Goal: Use online tool/utility: Utilize a website feature to perform a specific function

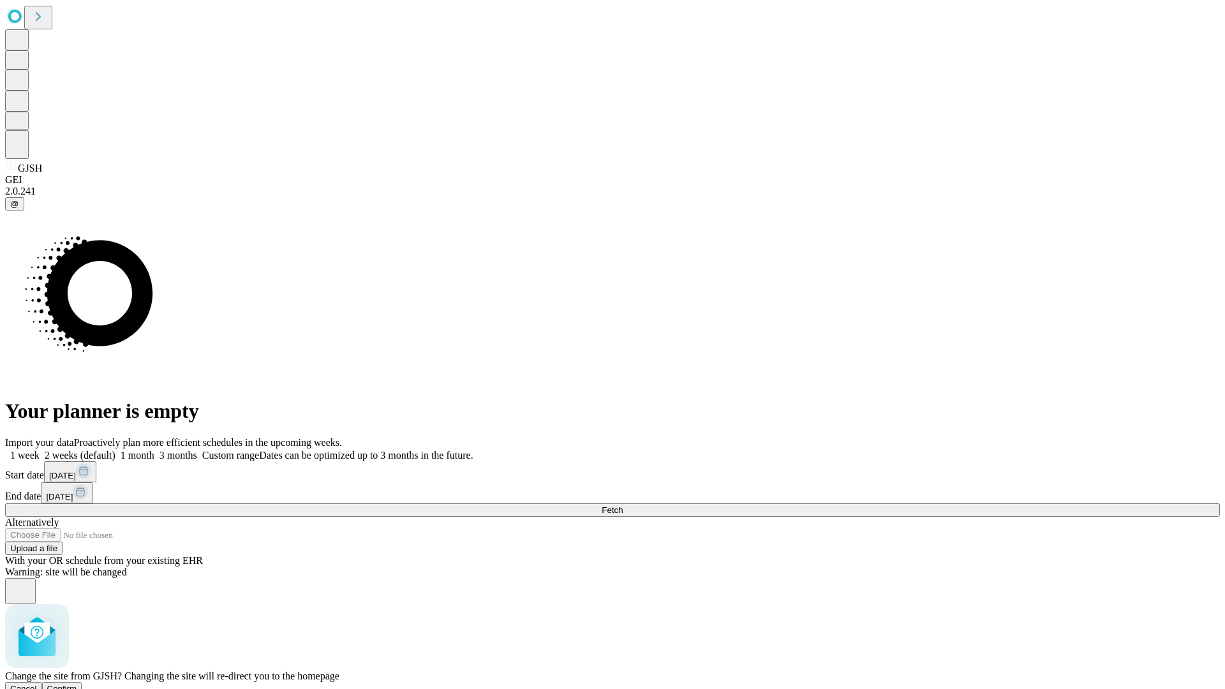
click at [77, 684] on span "Confirm" at bounding box center [62, 689] width 30 height 10
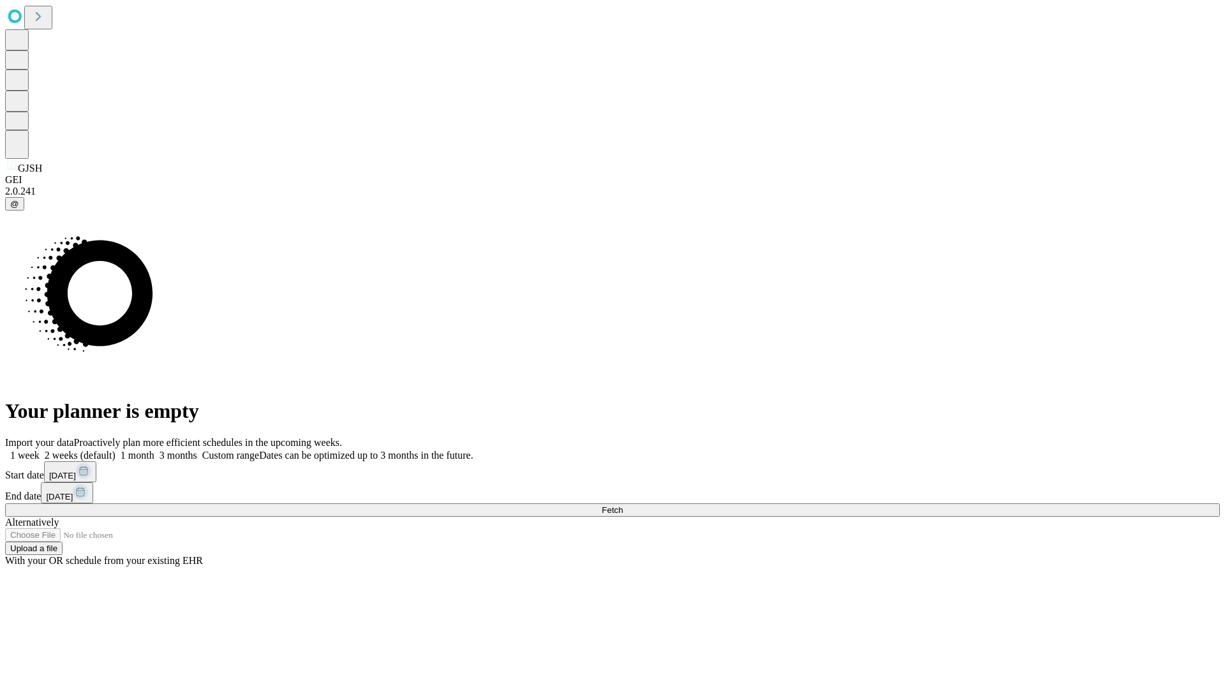
click at [154, 450] on label "1 month" at bounding box center [134, 455] width 39 height 11
click at [623, 505] on span "Fetch" at bounding box center [612, 510] width 21 height 10
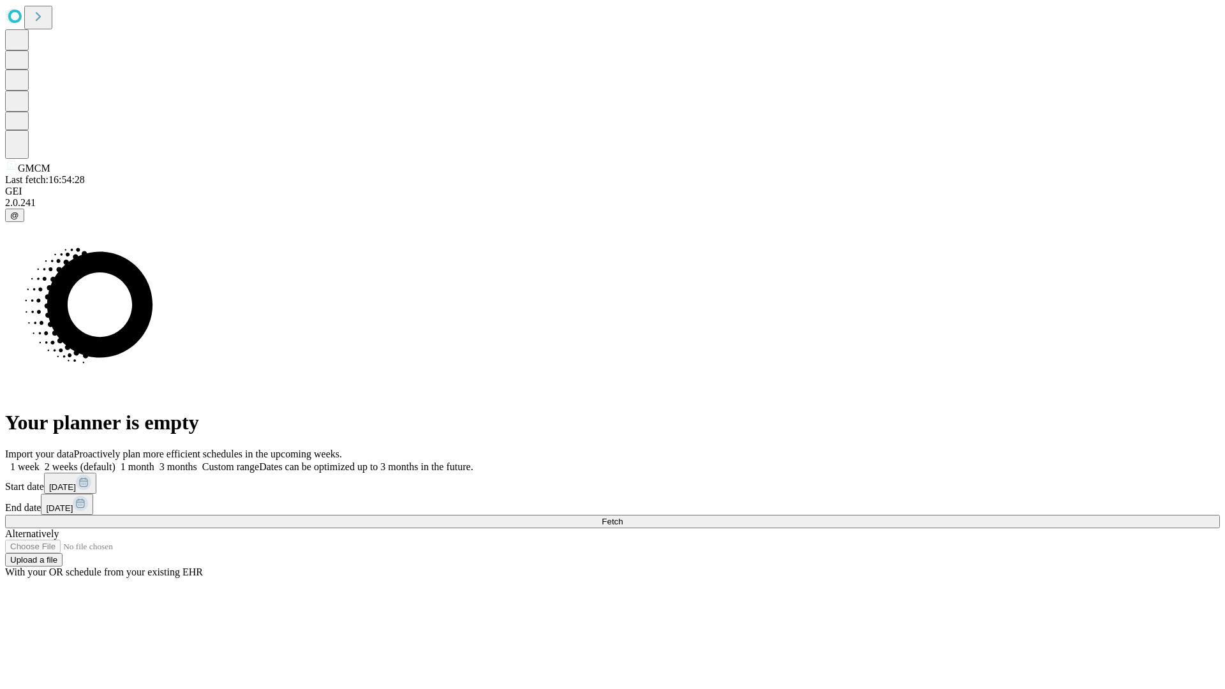
click at [154, 461] on label "1 month" at bounding box center [134, 466] width 39 height 11
click at [623, 517] on span "Fetch" at bounding box center [612, 522] width 21 height 10
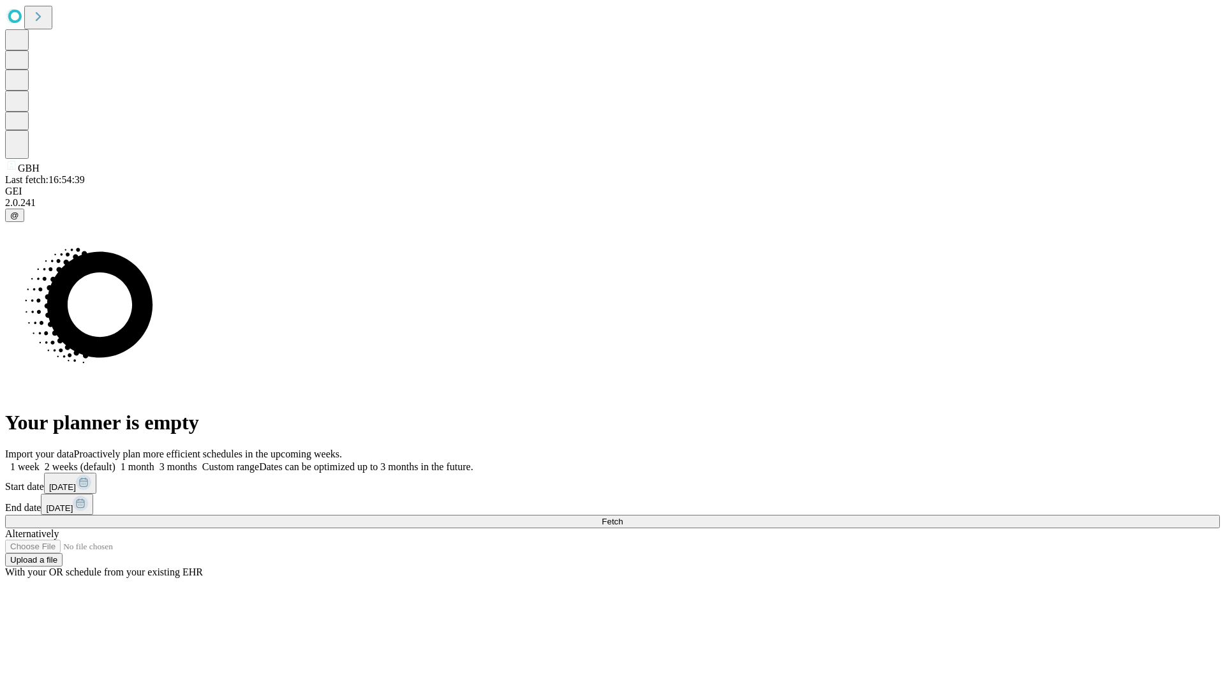
click at [154, 461] on label "1 month" at bounding box center [134, 466] width 39 height 11
click at [623, 517] on span "Fetch" at bounding box center [612, 522] width 21 height 10
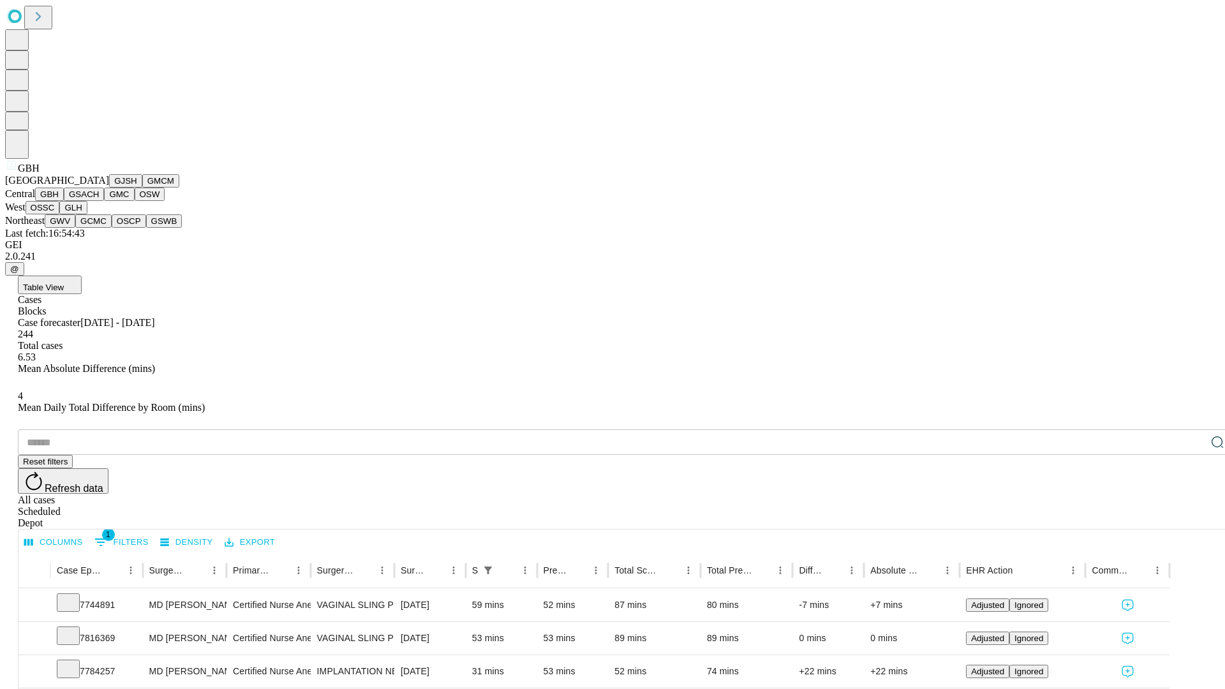
click at [99, 201] on button "GSACH" at bounding box center [84, 194] width 40 height 13
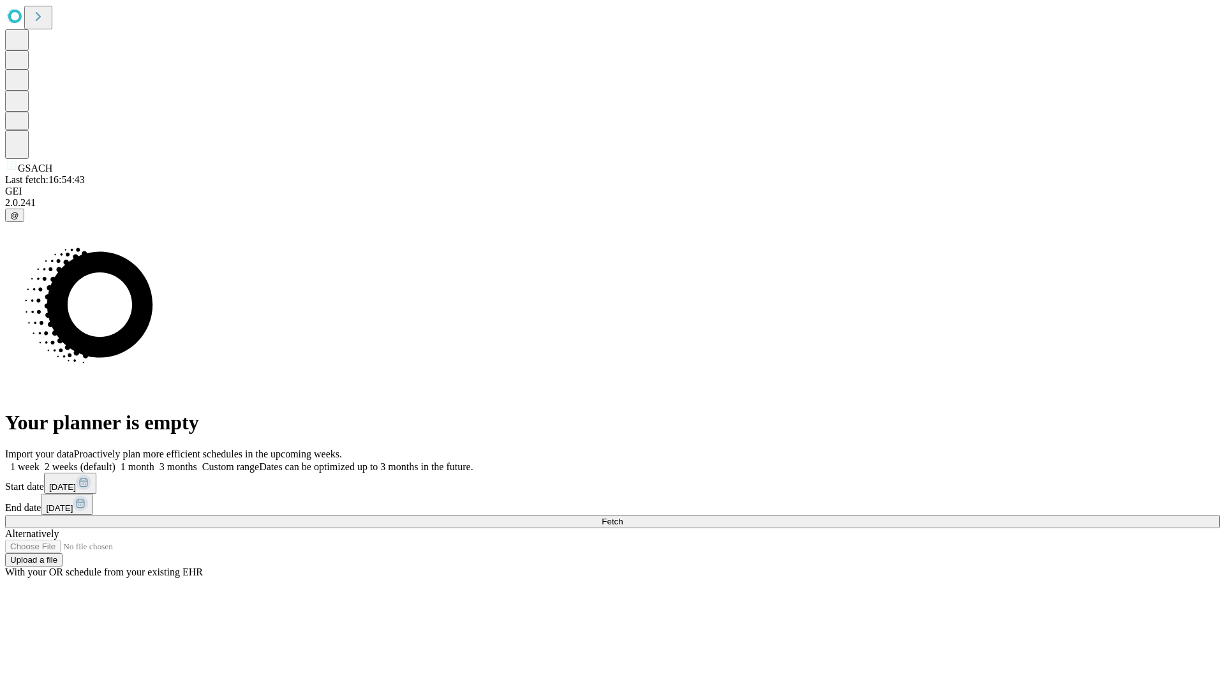
click at [154, 461] on label "1 month" at bounding box center [134, 466] width 39 height 11
click at [623, 517] on span "Fetch" at bounding box center [612, 522] width 21 height 10
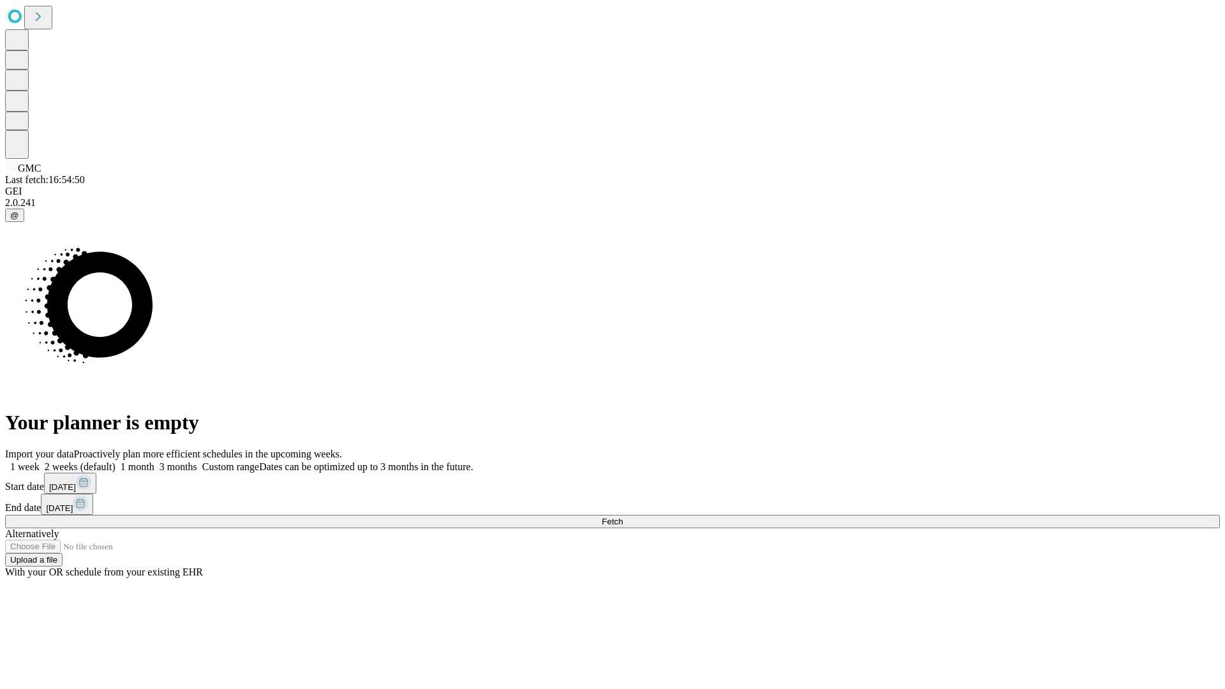
click at [154, 461] on label "1 month" at bounding box center [134, 466] width 39 height 11
click at [623, 517] on span "Fetch" at bounding box center [612, 522] width 21 height 10
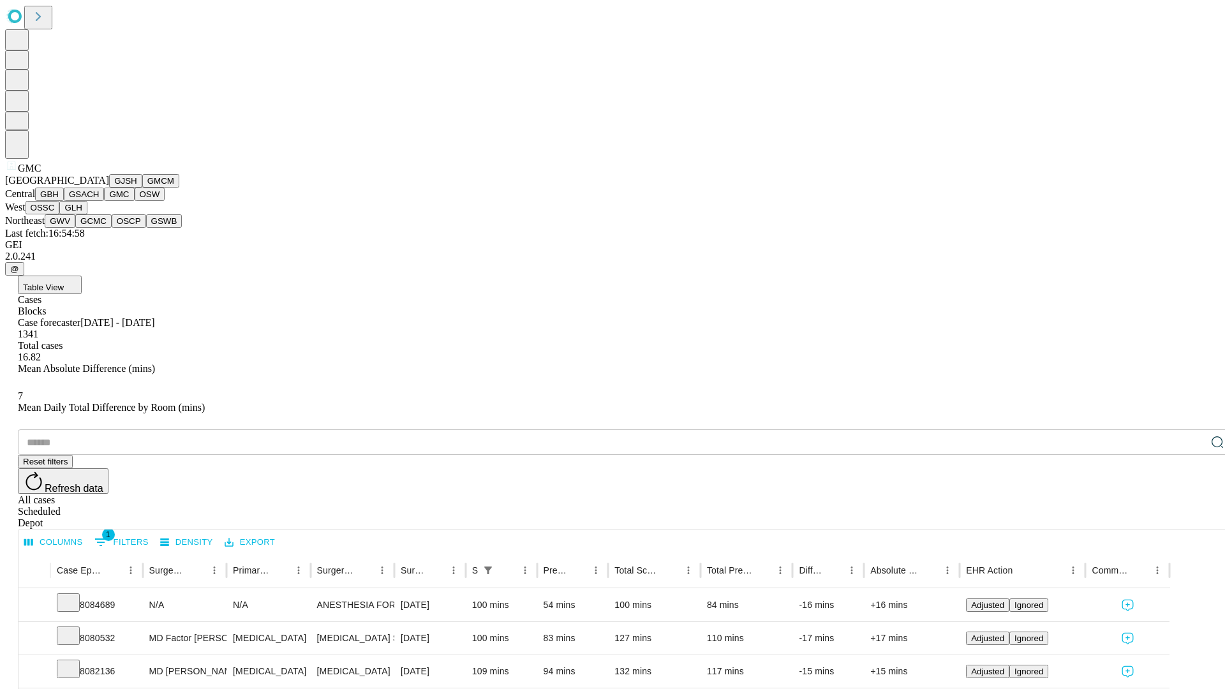
click at [135, 201] on button "OSW" at bounding box center [150, 194] width 31 height 13
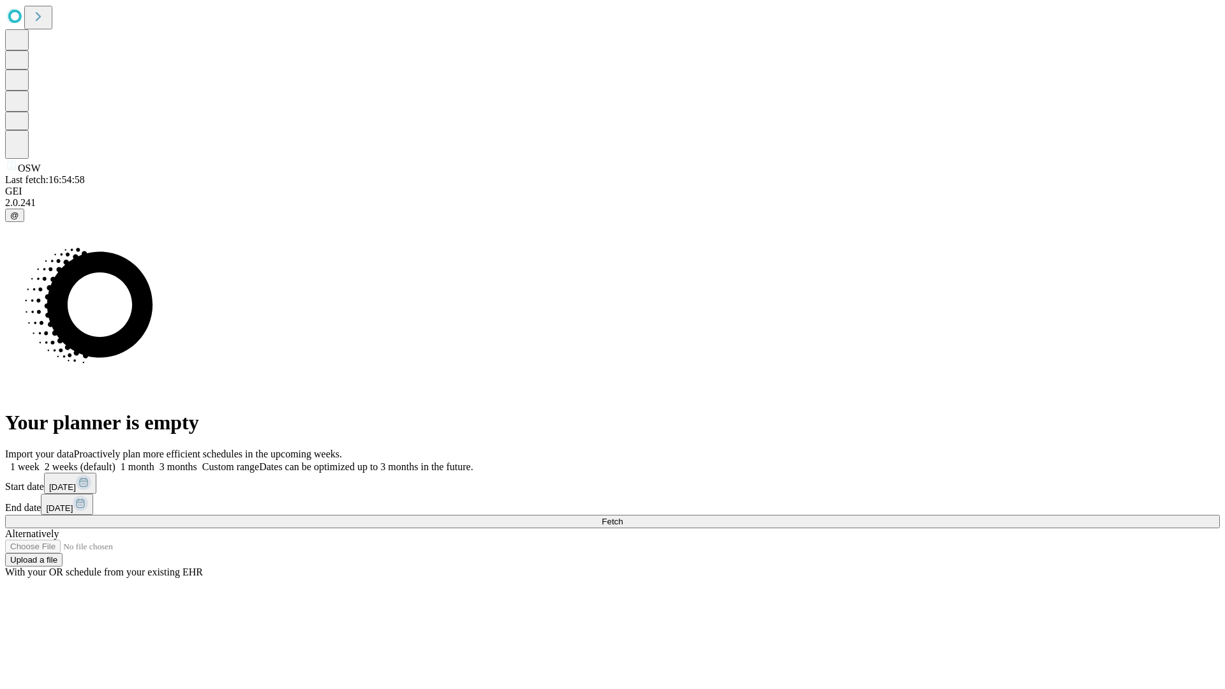
click at [154, 461] on label "1 month" at bounding box center [134, 466] width 39 height 11
click at [623, 517] on span "Fetch" at bounding box center [612, 522] width 21 height 10
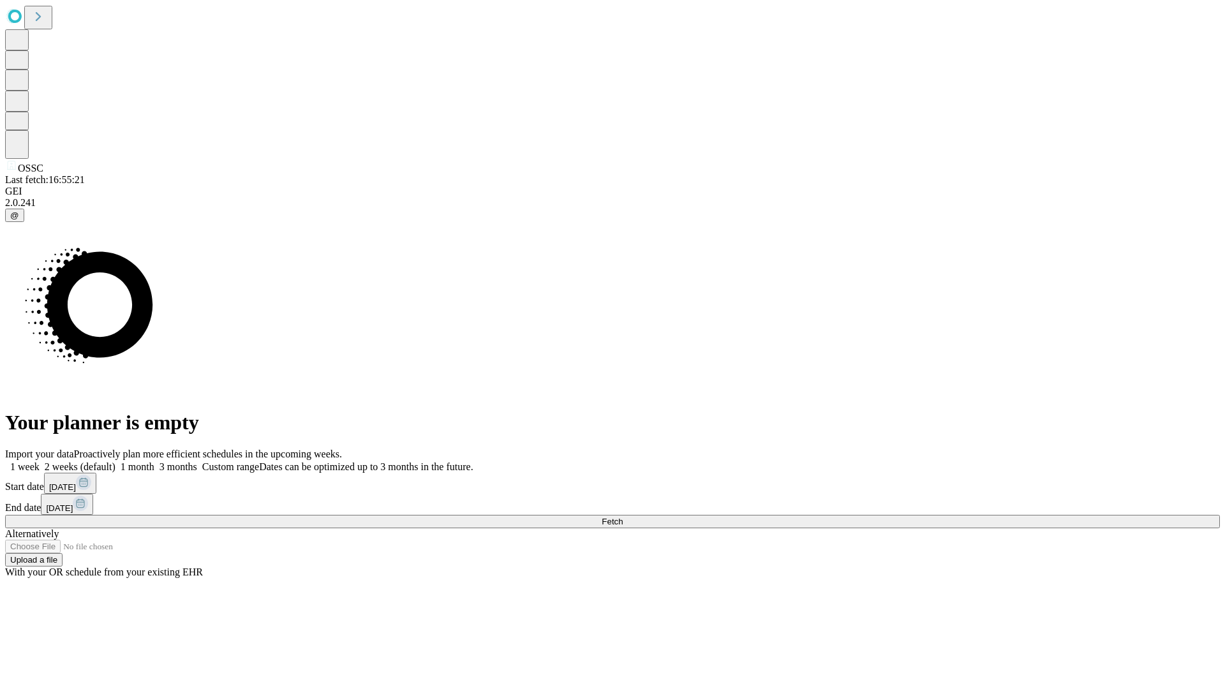
click at [154, 461] on label "1 month" at bounding box center [134, 466] width 39 height 11
click at [623, 517] on span "Fetch" at bounding box center [612, 522] width 21 height 10
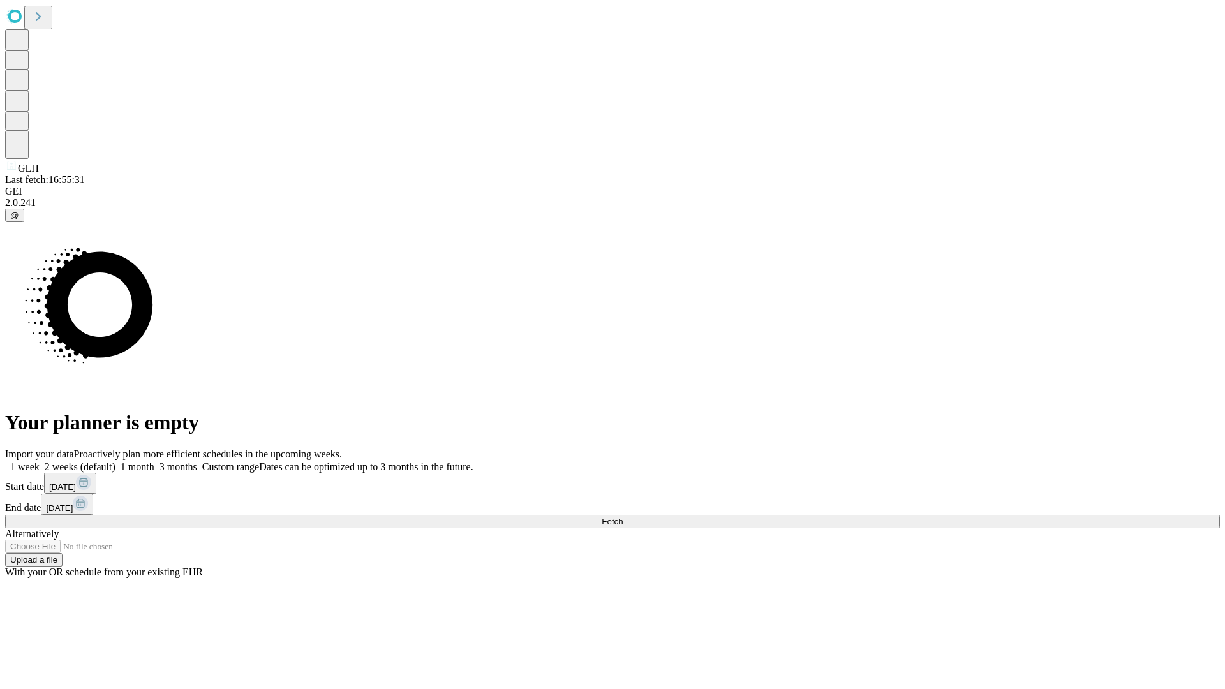
click at [154, 461] on label "1 month" at bounding box center [134, 466] width 39 height 11
click at [623, 517] on span "Fetch" at bounding box center [612, 522] width 21 height 10
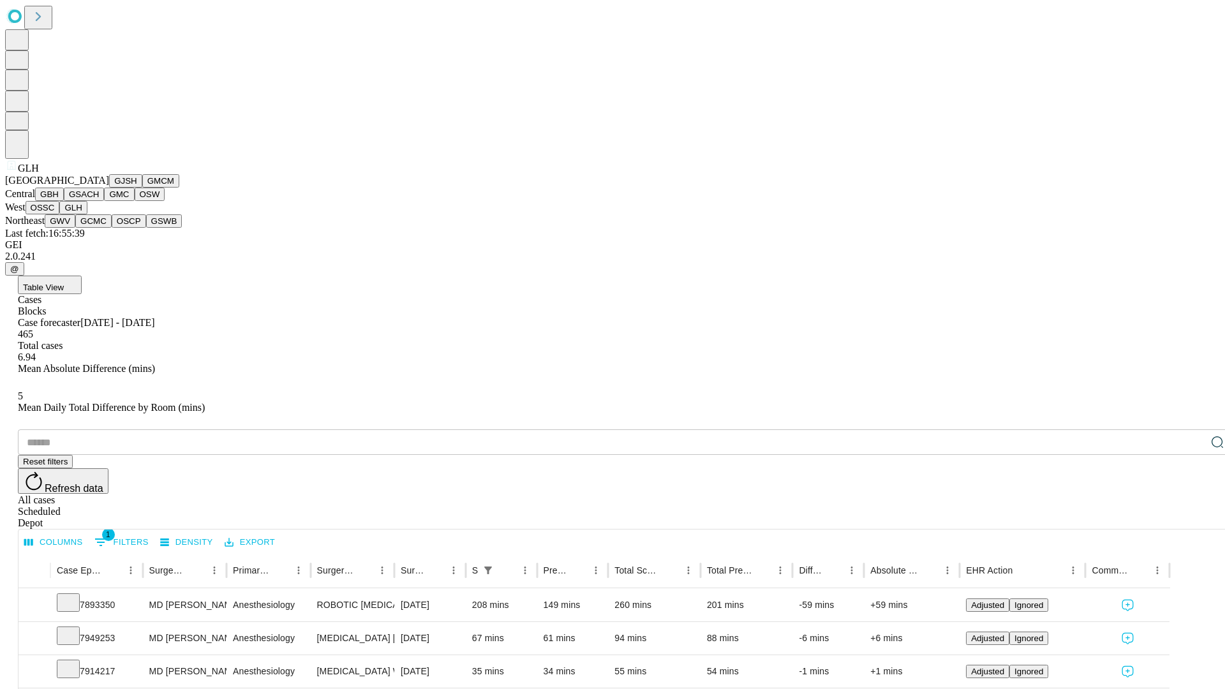
click at [75, 228] on button "GWV" at bounding box center [60, 220] width 31 height 13
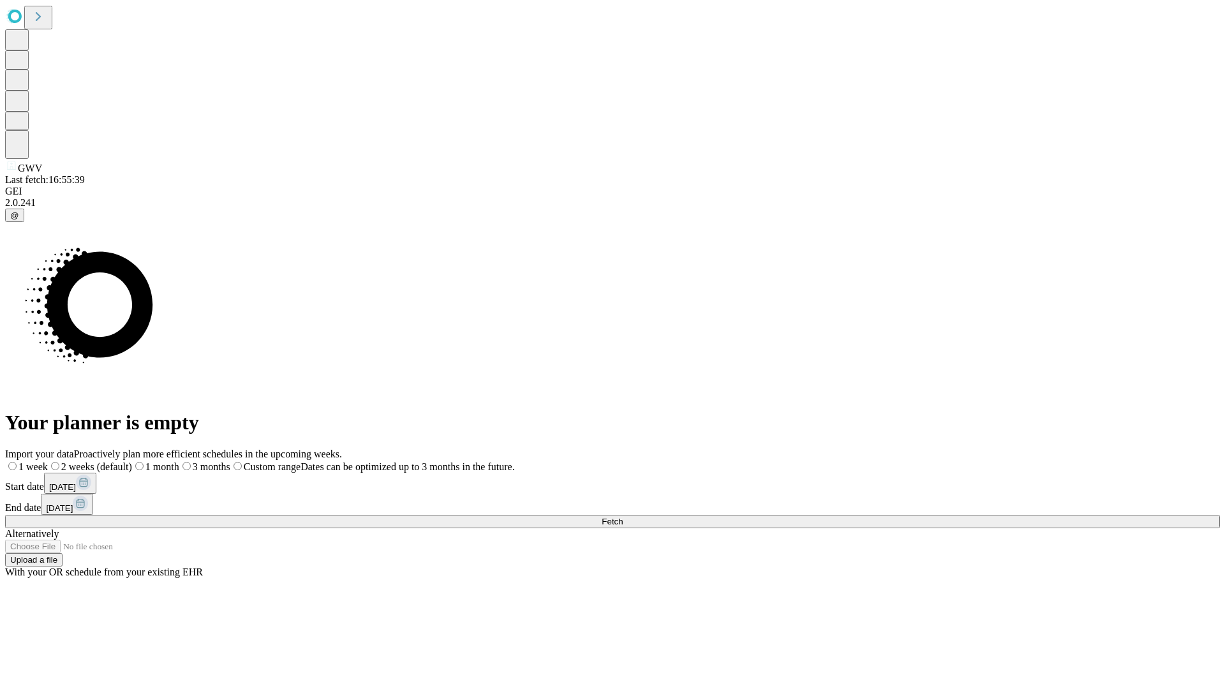
click at [179, 461] on label "1 month" at bounding box center [155, 466] width 47 height 11
click at [623, 517] on span "Fetch" at bounding box center [612, 522] width 21 height 10
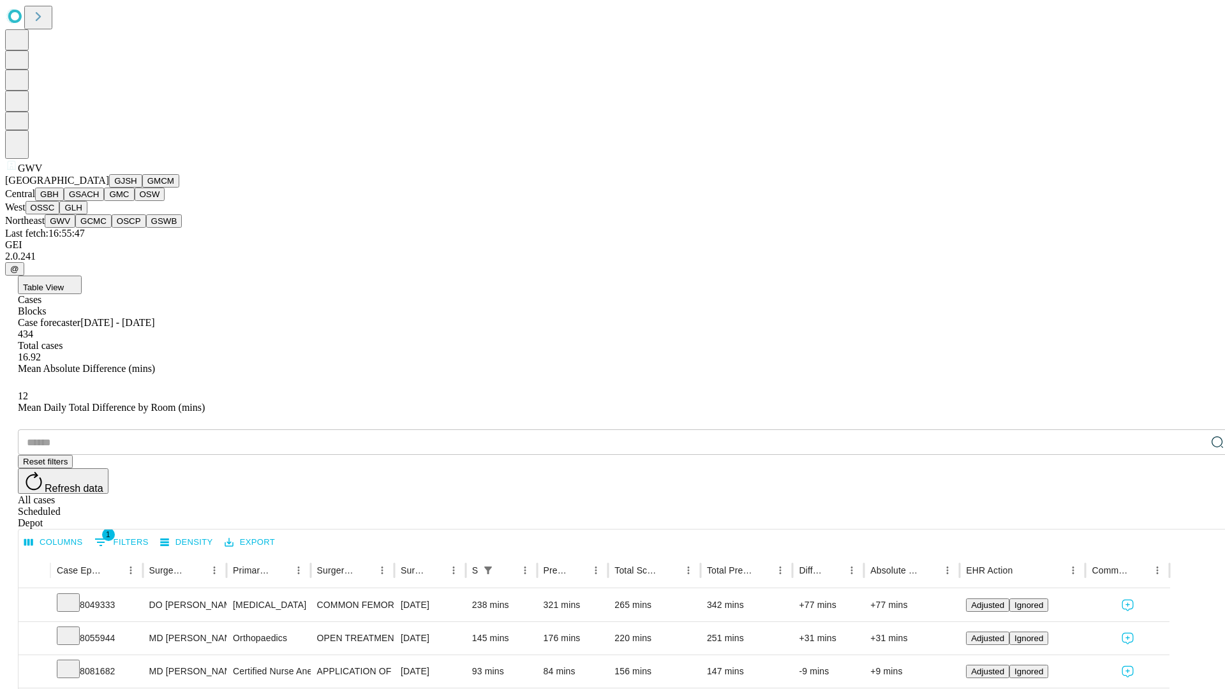
click at [99, 228] on button "GCMC" at bounding box center [93, 220] width 36 height 13
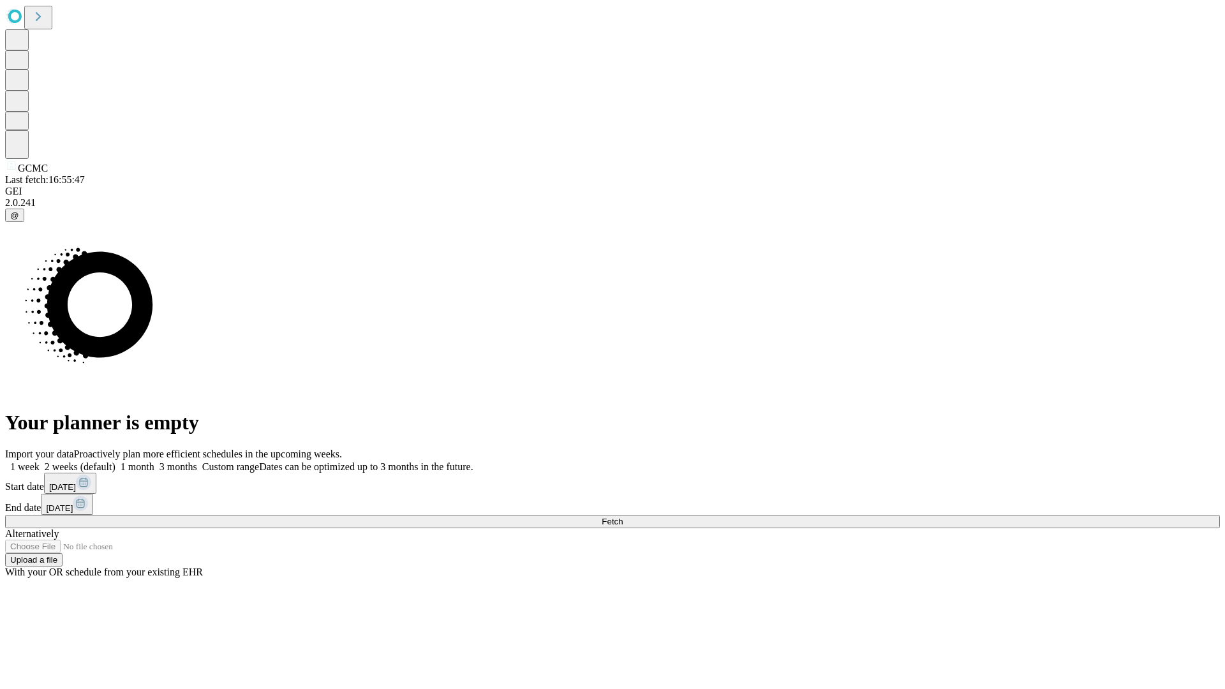
click at [154, 461] on label "1 month" at bounding box center [134, 466] width 39 height 11
click at [623, 517] on span "Fetch" at bounding box center [612, 522] width 21 height 10
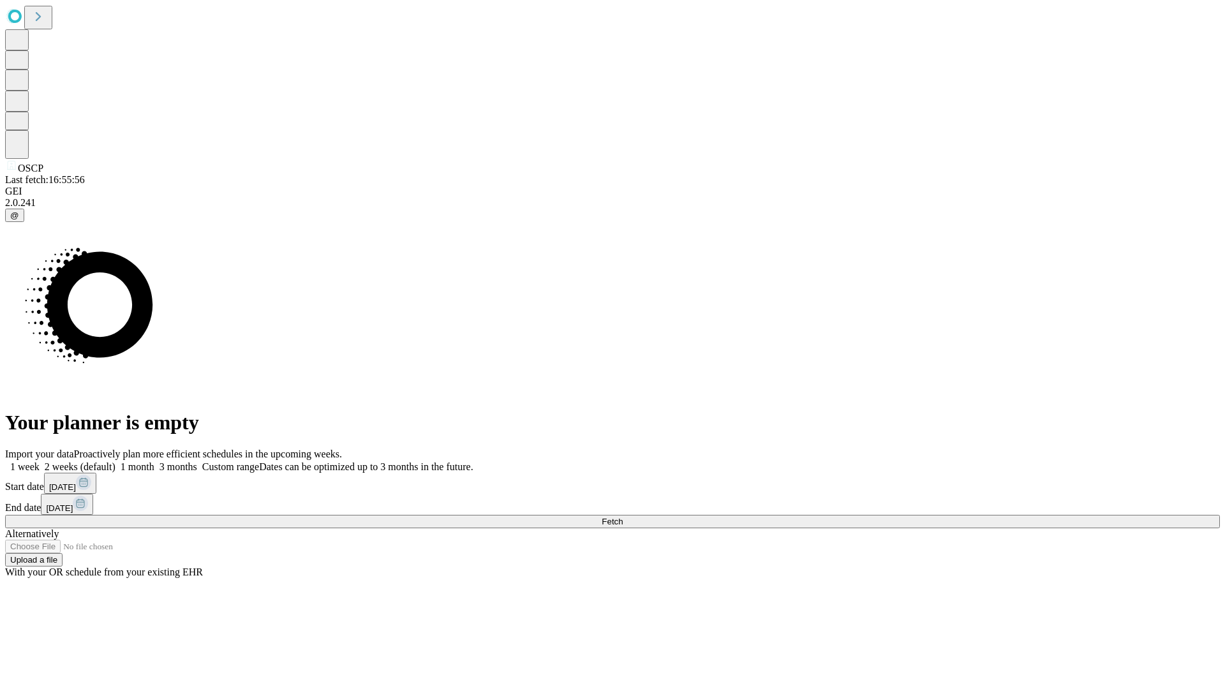
click at [154, 461] on label "1 month" at bounding box center [134, 466] width 39 height 11
click at [623, 517] on span "Fetch" at bounding box center [612, 522] width 21 height 10
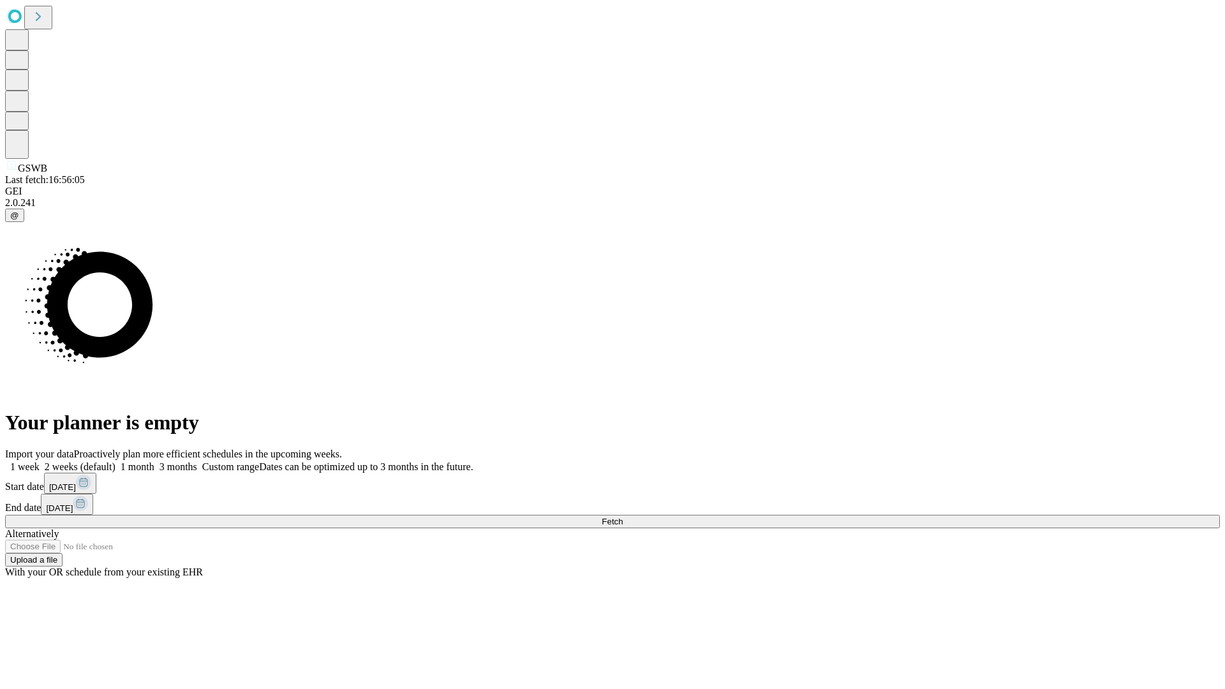
click at [154, 461] on label "1 month" at bounding box center [134, 466] width 39 height 11
click at [623, 517] on span "Fetch" at bounding box center [612, 522] width 21 height 10
